Goal: Transaction & Acquisition: Download file/media

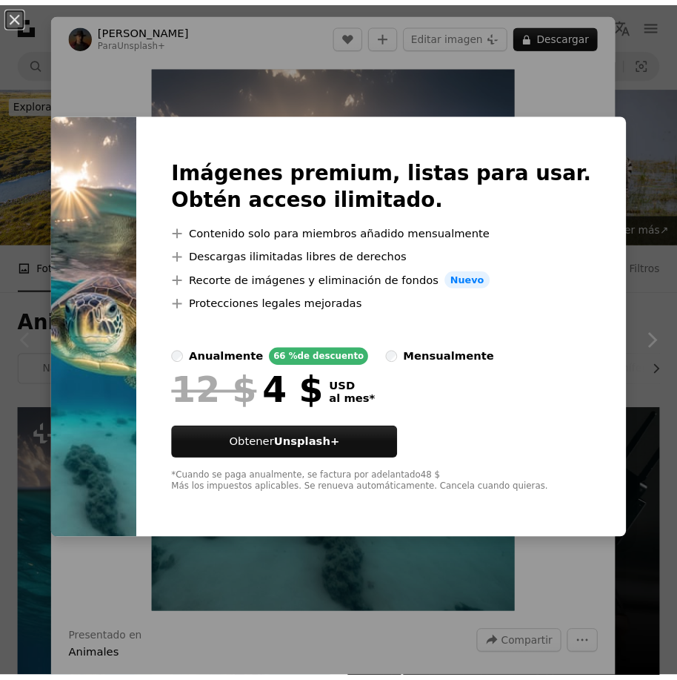
scroll to position [371, 0]
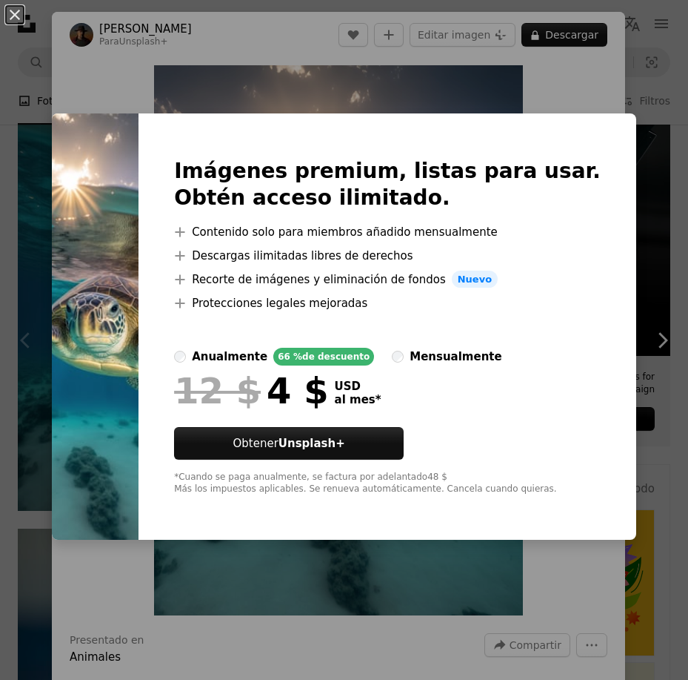
click at [523, 75] on div "An X shape Imágenes premium, listas para usar. Obtén acceso ilimitado. A plus s…" at bounding box center [344, 340] width 688 height 680
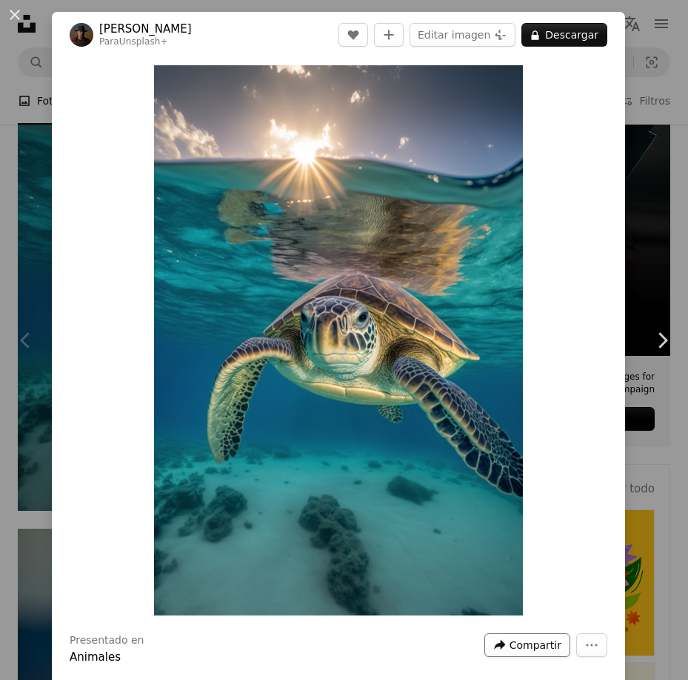
click at [536, 650] on span "Compartir" at bounding box center [536, 645] width 52 height 22
click at [559, 649] on button "A forward-right arrow Compartir" at bounding box center [528, 645] width 86 height 24
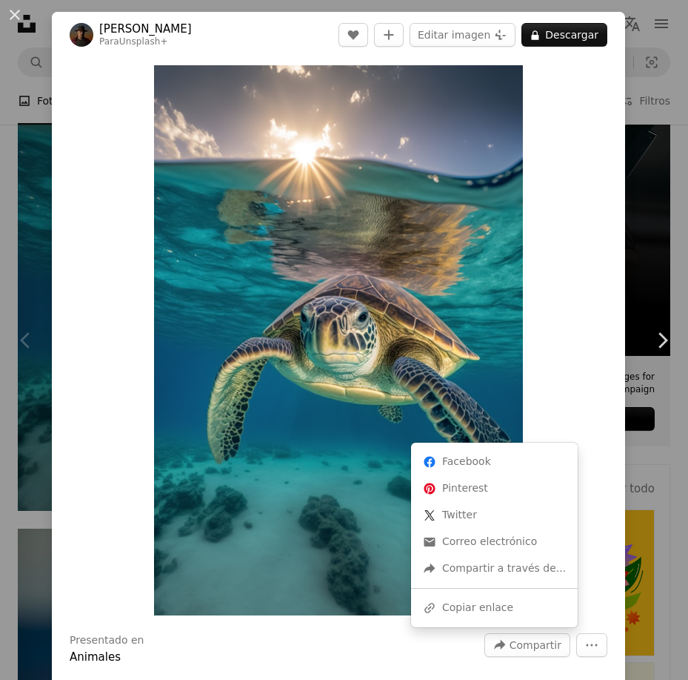
click at [582, 648] on dialog "An X shape Chevron left Chevron right [PERSON_NAME] Para Unsplash+ A heart A pl…" at bounding box center [344, 340] width 688 height 680
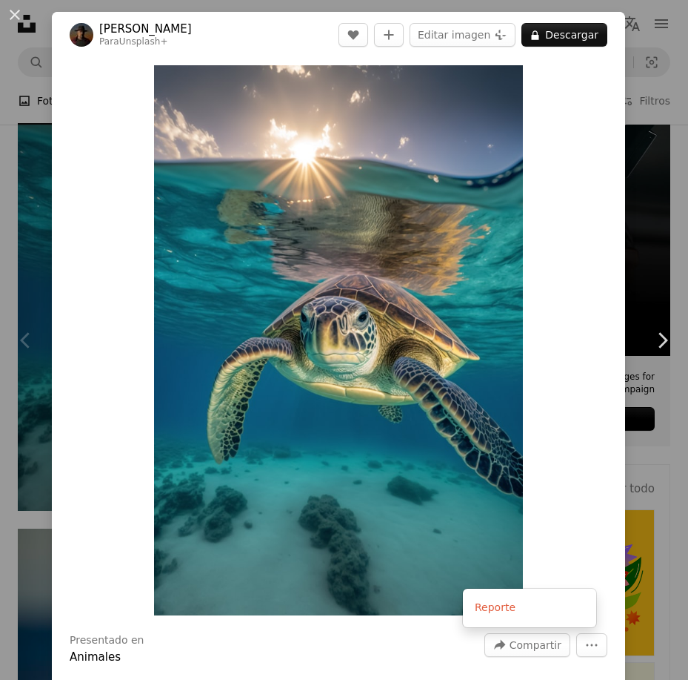
click at [585, 648] on icon "More Actions" at bounding box center [591, 644] width 13 height 13
click at [532, 35] on icon at bounding box center [535, 35] width 7 height 10
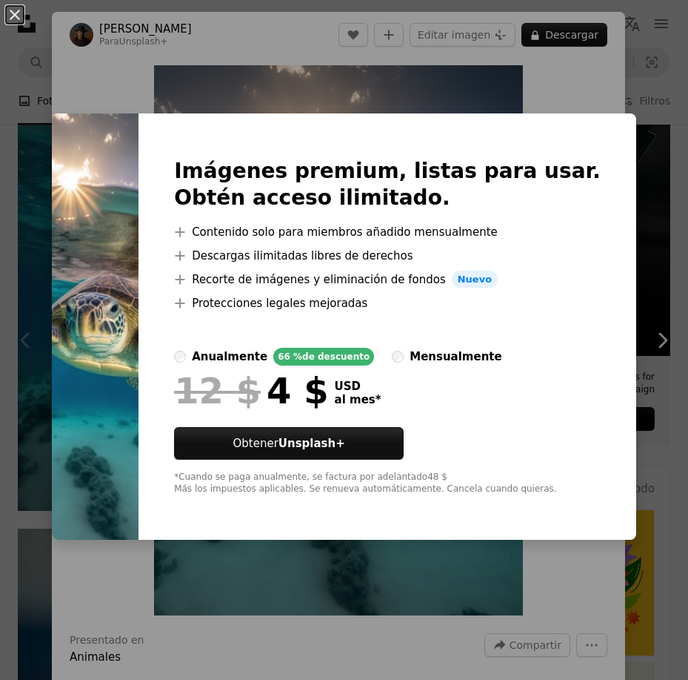
drag, startPoint x: 564, startPoint y: 110, endPoint x: 571, endPoint y: 75, distance: 35.5
click at [569, 93] on div "An X shape Imágenes premium, listas para usar. Obtén acceso ilimitado. A plus s…" at bounding box center [344, 340] width 688 height 680
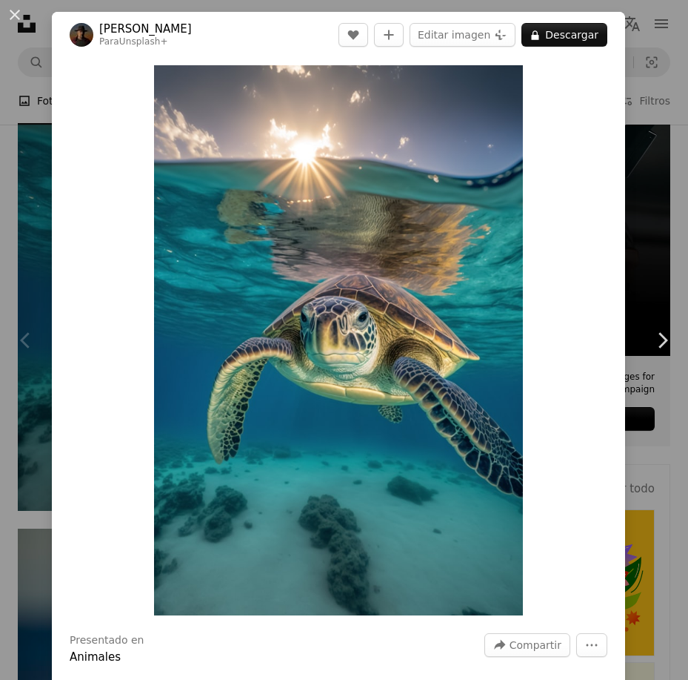
click at [571, 71] on div "Zoom in" at bounding box center [339, 340] width 574 height 565
click at [13, 22] on button "An X shape" at bounding box center [15, 15] width 18 height 18
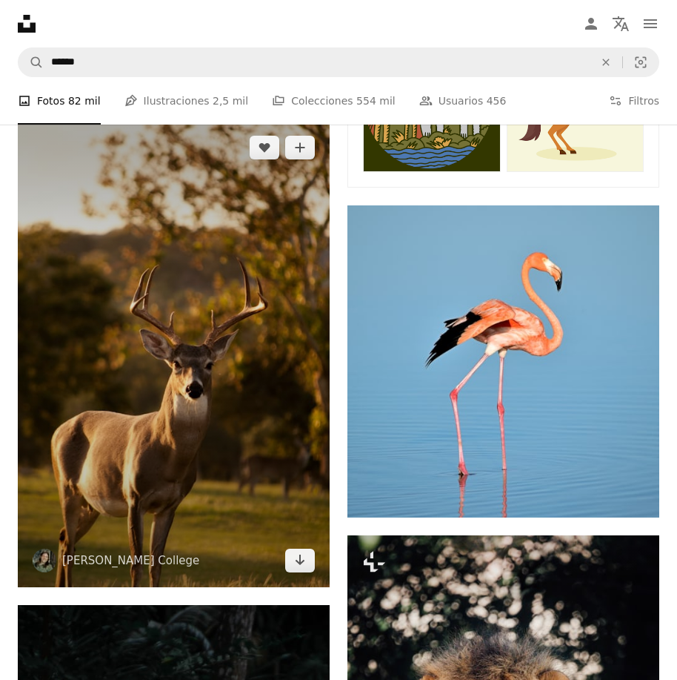
scroll to position [1037, 0]
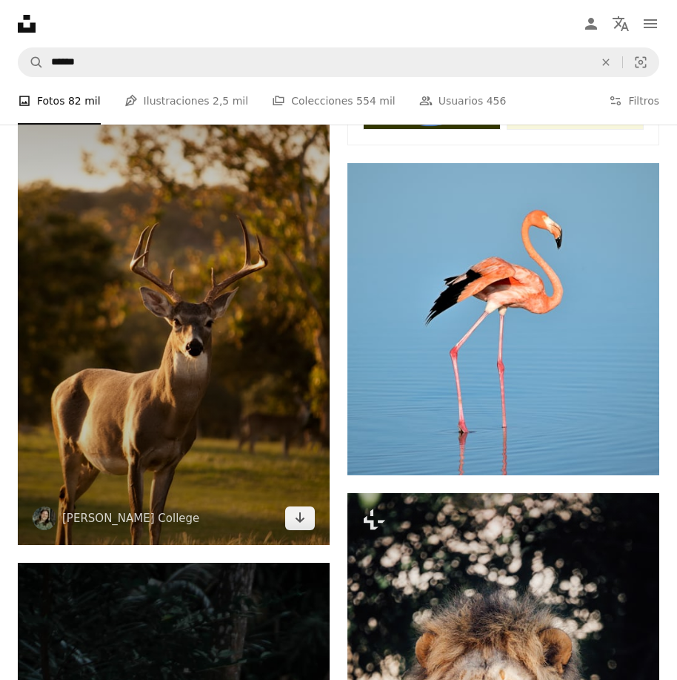
click at [216, 351] on img at bounding box center [174, 312] width 312 height 466
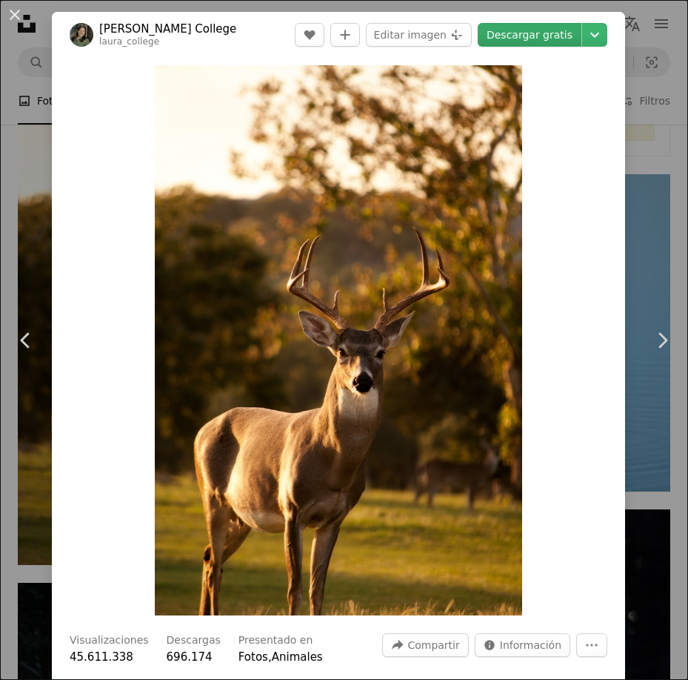
click at [520, 38] on link "Descargar gratis" at bounding box center [530, 35] width 104 height 24
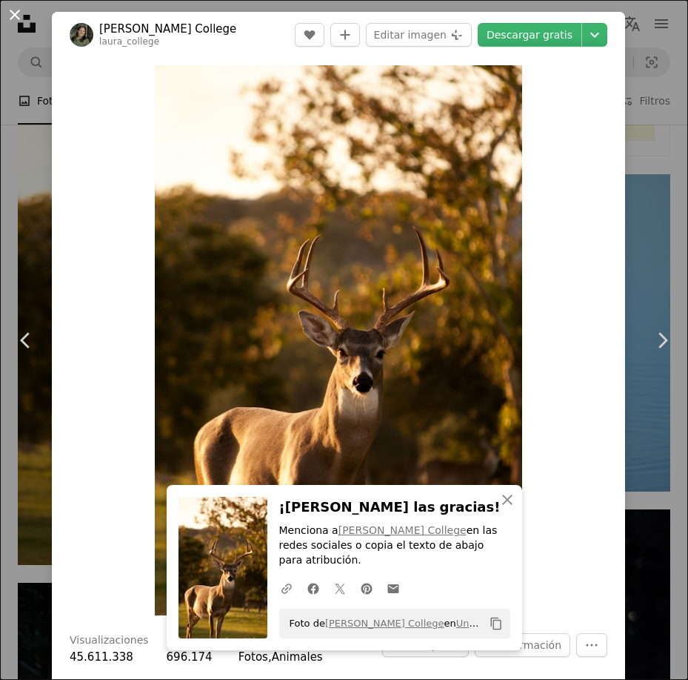
click at [15, 13] on button "An X shape" at bounding box center [15, 15] width 18 height 18
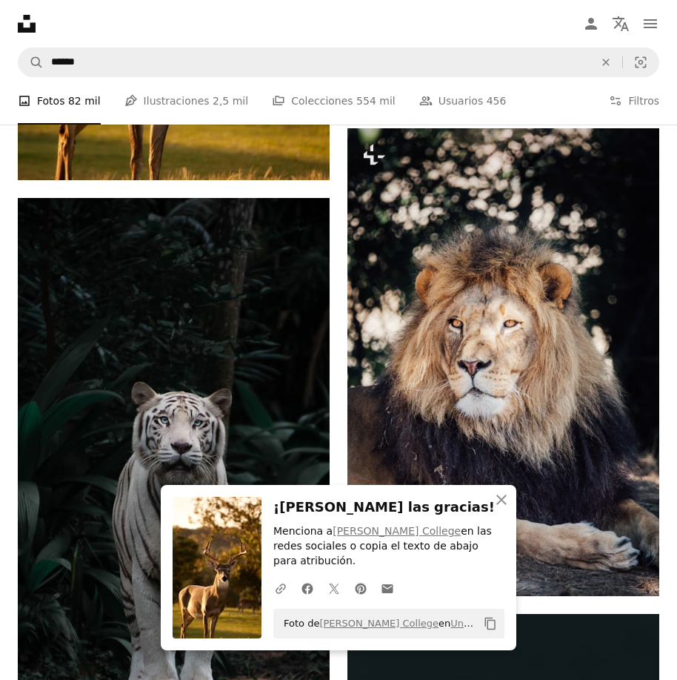
scroll to position [1408, 0]
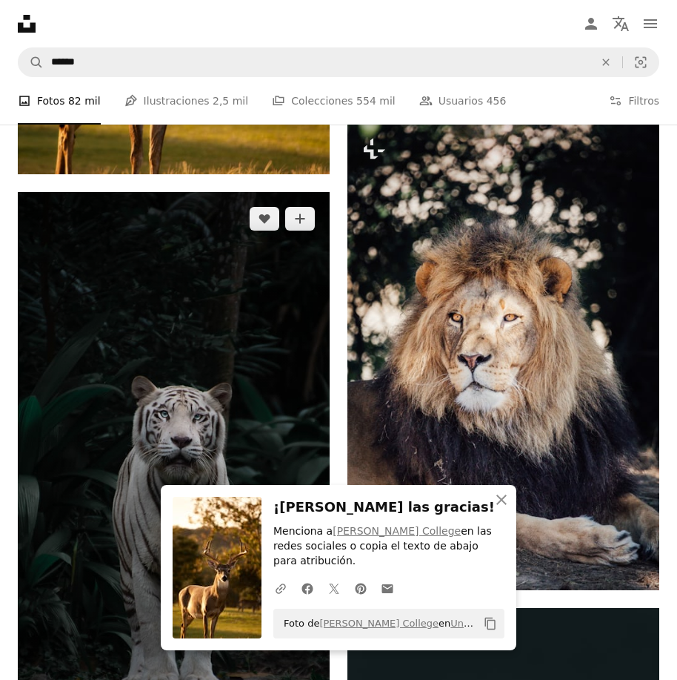
click at [248, 398] on img at bounding box center [174, 469] width 312 height 555
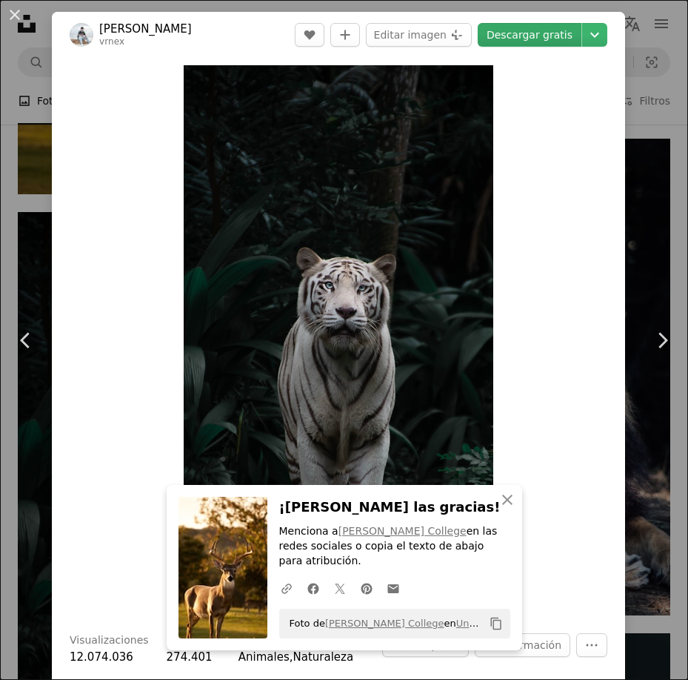
click at [507, 38] on link "Descargar gratis" at bounding box center [530, 35] width 104 height 24
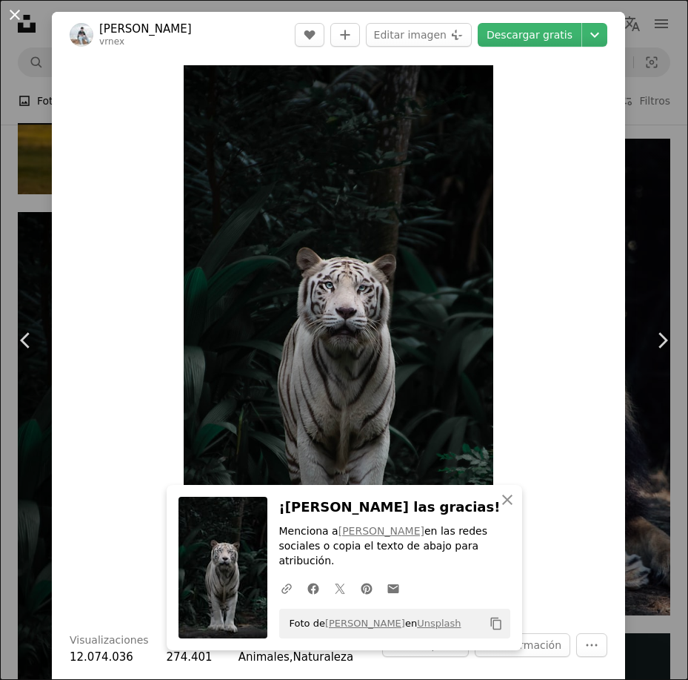
click at [20, 15] on button "An X shape" at bounding box center [15, 15] width 18 height 18
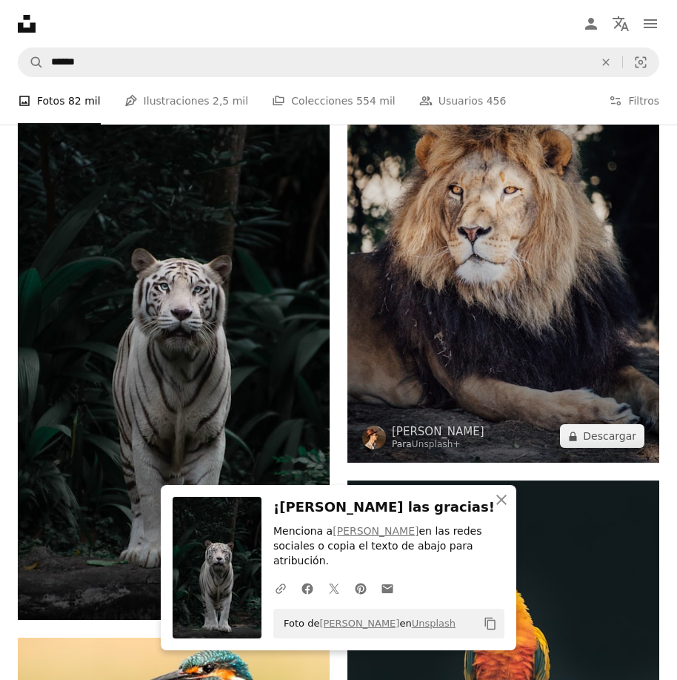
scroll to position [1556, 0]
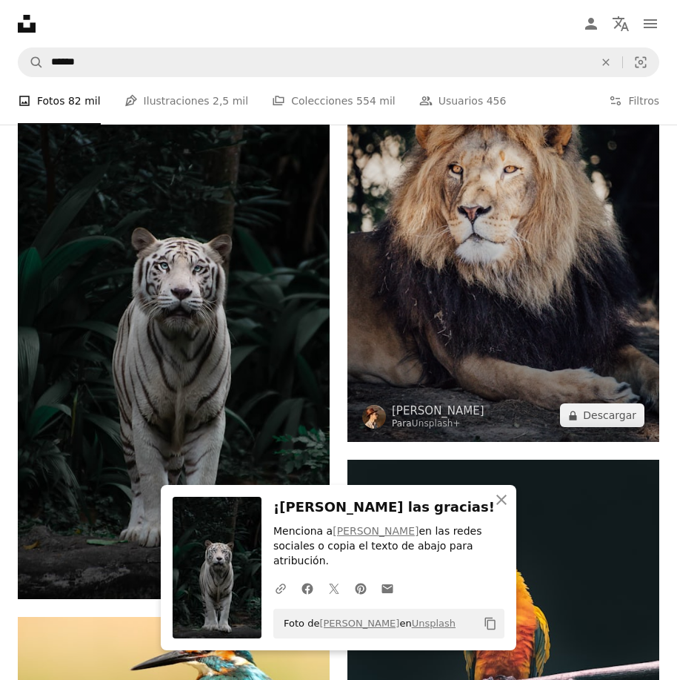
click at [434, 297] on img at bounding box center [504, 208] width 312 height 468
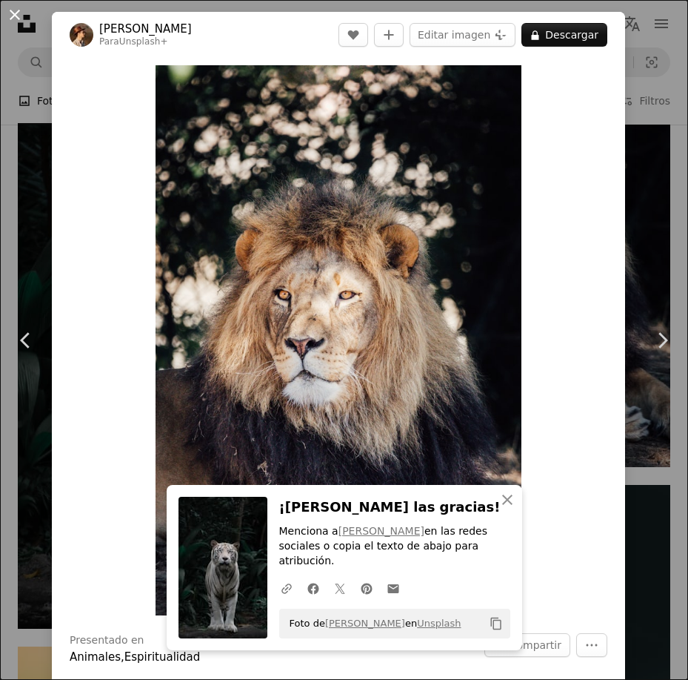
click at [14, 16] on button "An X shape" at bounding box center [15, 15] width 18 height 18
